Goal: Find specific page/section: Find specific page/section

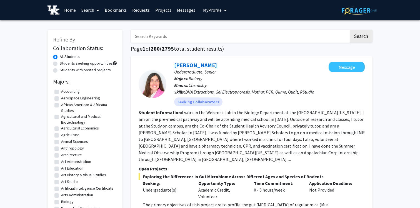
click at [92, 13] on link "Search" at bounding box center [90, 9] width 23 height 19
click at [101, 25] on span "Faculty/Staff" at bounding box center [99, 25] width 41 height 11
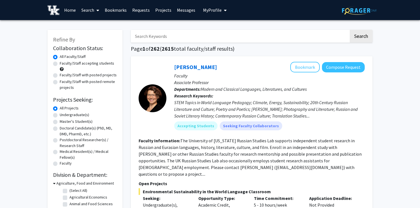
click at [168, 33] on input "Search Keywords" at bounding box center [240, 36] width 218 height 13
type input "[PERSON_NAME]"
click at [350, 30] on button "Search" at bounding box center [361, 36] width 23 height 13
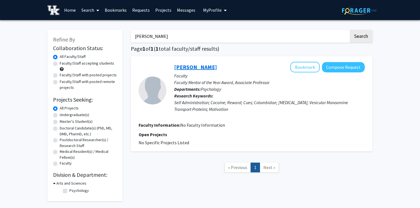
click at [197, 67] on link "[PERSON_NAME]" at bounding box center [195, 66] width 43 height 7
